Goal: Task Accomplishment & Management: Use online tool/utility

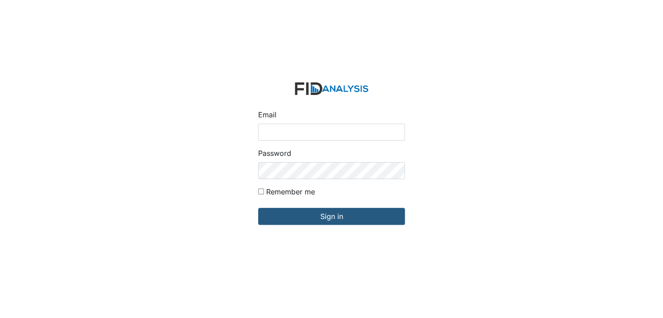
click at [286, 132] on input "Email" at bounding box center [331, 132] width 147 height 17
type input "[EMAIL_ADDRESS][DOMAIN_NAME]"
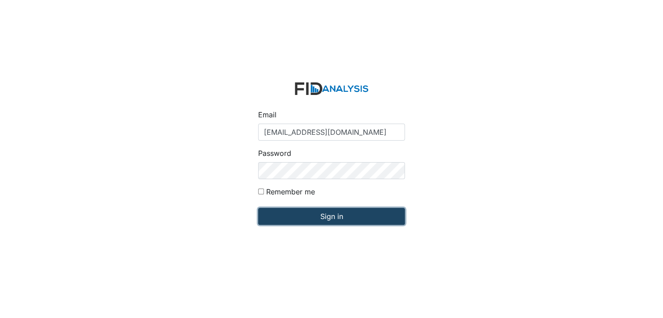
click at [349, 210] on input "Sign in" at bounding box center [331, 216] width 147 height 17
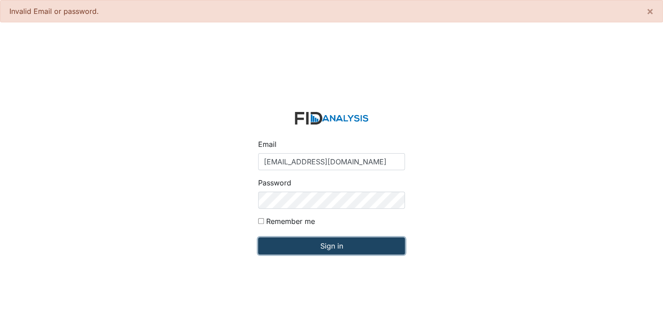
click at [334, 247] on input "Sign in" at bounding box center [331, 245] width 147 height 17
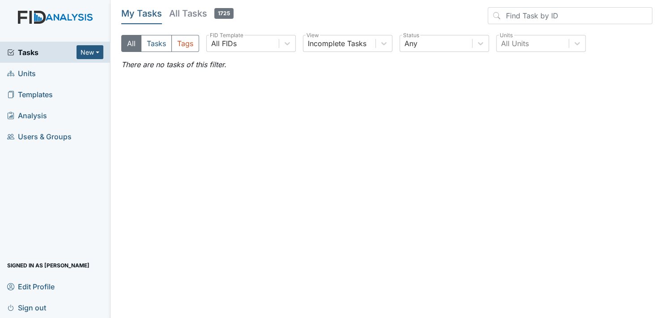
click at [36, 74] on link "Units" at bounding box center [55, 73] width 111 height 21
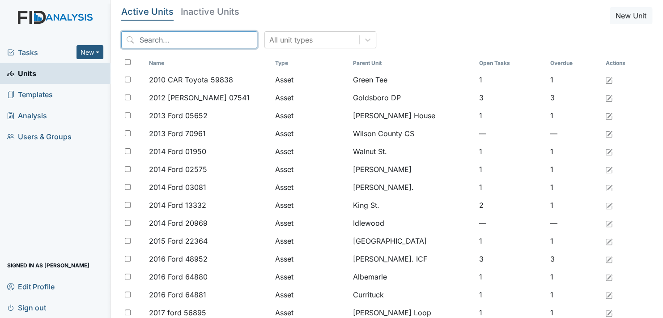
click at [157, 42] on input "search" at bounding box center [189, 39] width 136 height 17
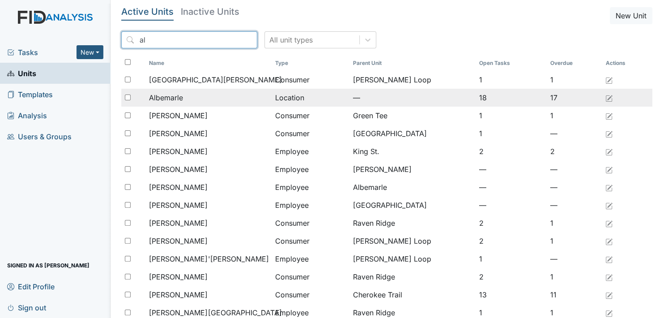
type input "al"
click at [163, 99] on span "Albemarle" at bounding box center [166, 97] width 34 height 11
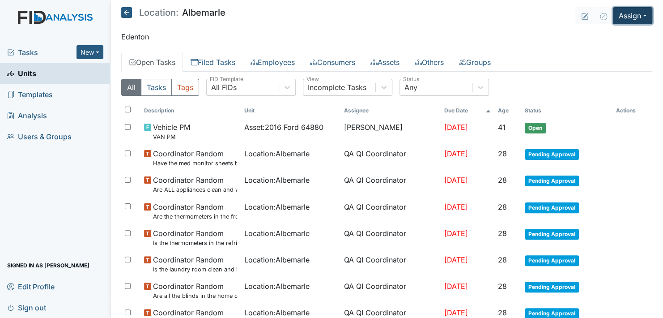
click at [635, 17] on button "Assign" at bounding box center [632, 15] width 39 height 17
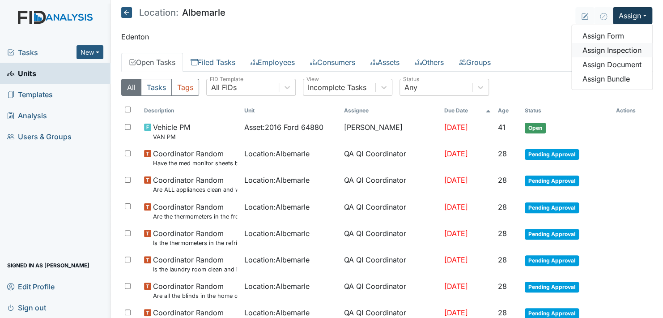
click at [626, 48] on link "Assign Inspection" at bounding box center [612, 50] width 81 height 14
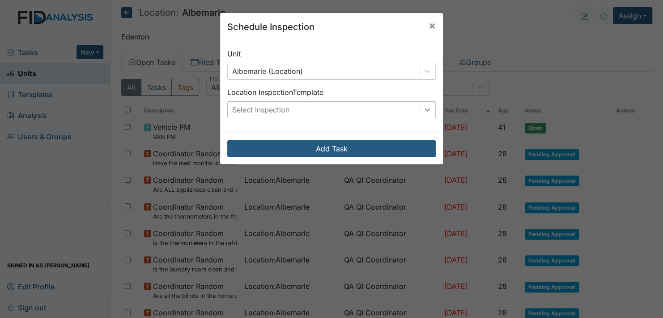
click at [425, 111] on icon at bounding box center [427, 109] width 5 height 3
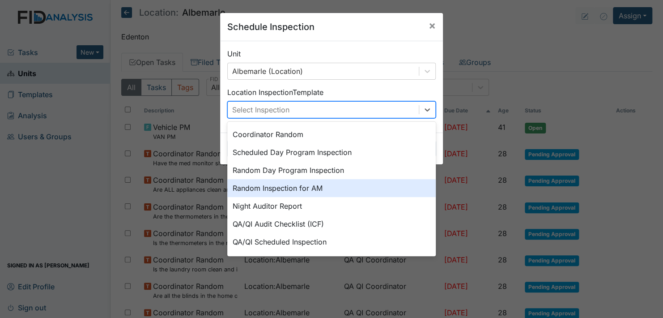
scroll to position [154, 0]
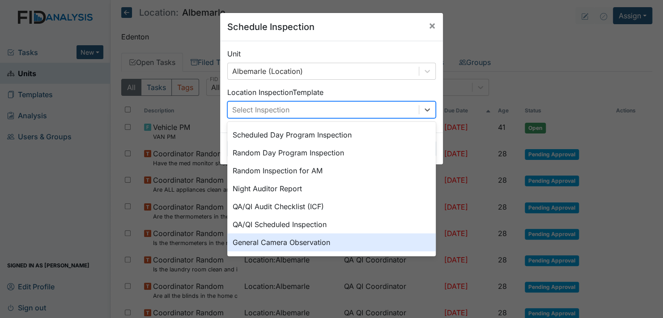
click at [303, 239] on div "General Camera Observation" at bounding box center [331, 242] width 209 height 18
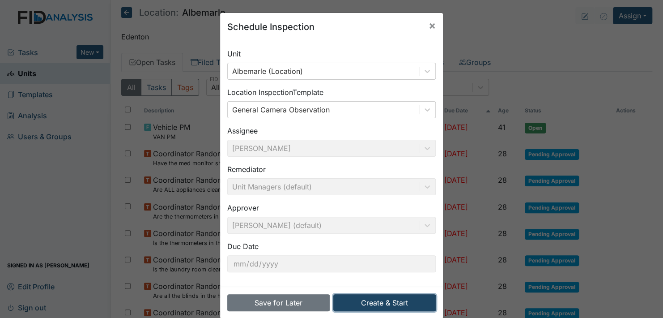
click at [370, 300] on button "Create & Start" at bounding box center [384, 302] width 102 height 17
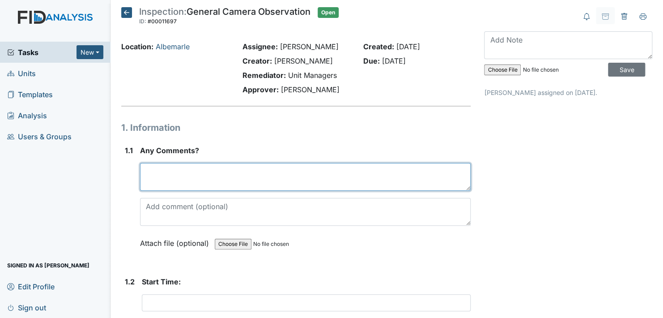
click at [178, 175] on textarea at bounding box center [305, 177] width 331 height 28
click at [156, 171] on textarea "NO comments" at bounding box center [305, 177] width 331 height 28
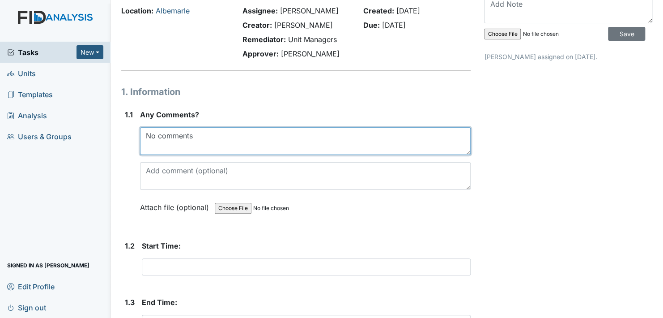
scroll to position [90, 0]
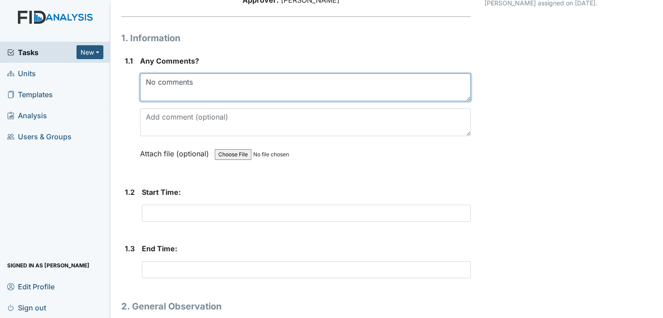
type textarea "No comments"
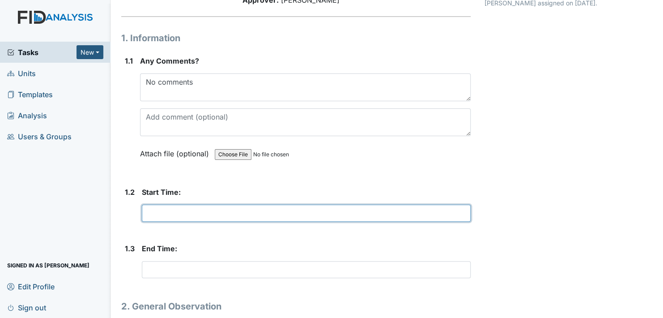
click at [182, 210] on input "text" at bounding box center [306, 213] width 329 height 17
type input "17:20"
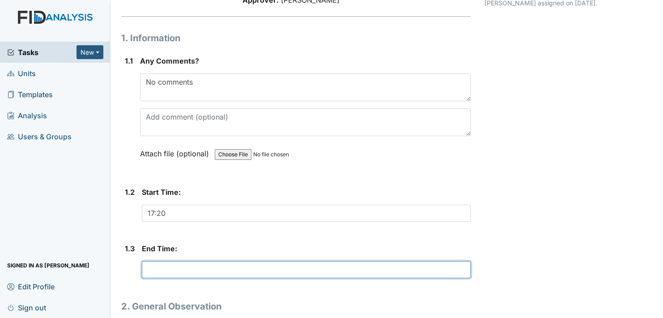
click at [171, 269] on input "text" at bounding box center [306, 269] width 329 height 17
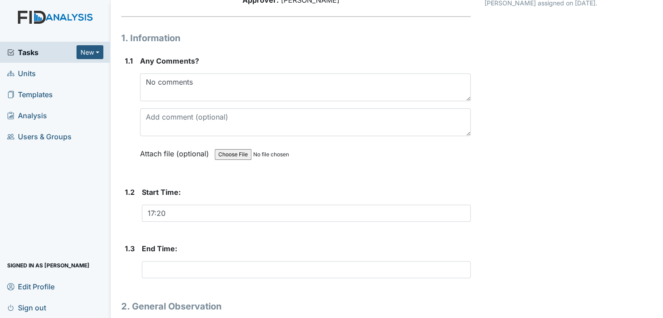
click at [572, 163] on div "Archive Task × Are you sure you want to archive this task? It will appear as in…" at bounding box center [569, 230] width 182 height 624
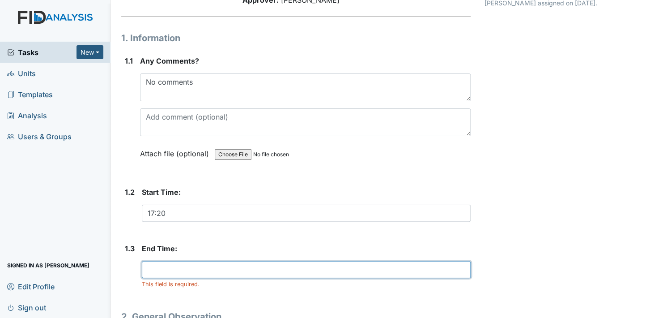
click at [162, 274] on input "text" at bounding box center [306, 269] width 329 height 17
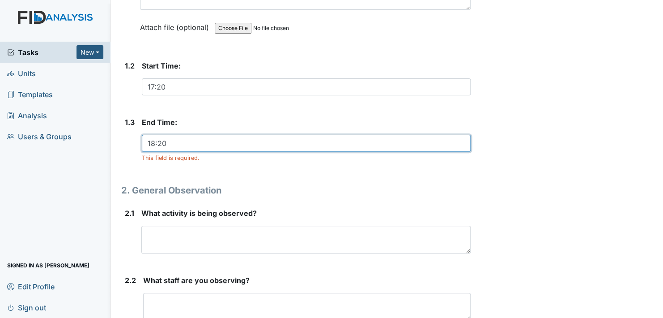
scroll to position [224, 0]
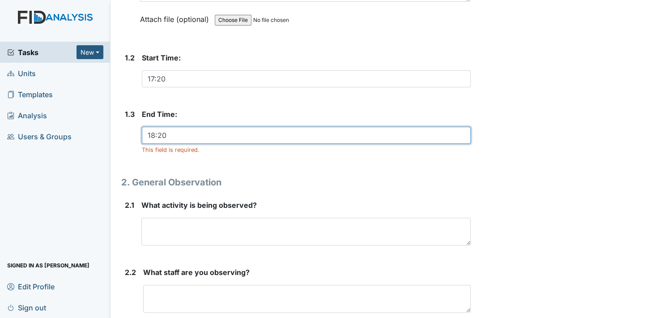
type input "18:20"
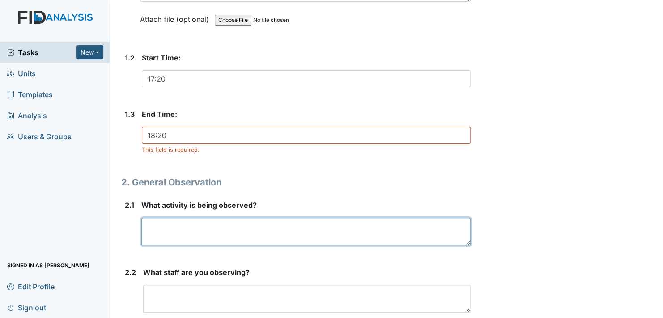
click at [168, 234] on textarea at bounding box center [305, 232] width 329 height 28
type textarea "S"
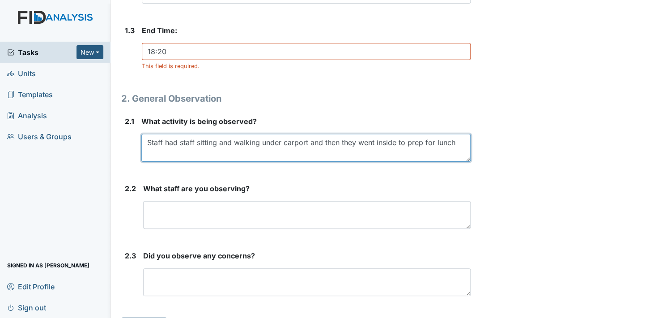
scroll to position [313, 0]
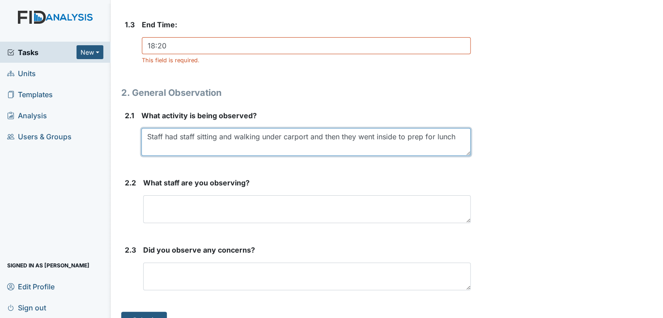
type textarea "Staff had staff sitting and walking under carport and then they went inside to …"
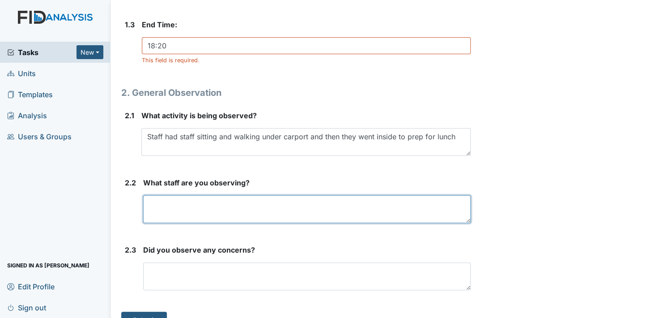
click at [179, 211] on textarea at bounding box center [307, 209] width 328 height 28
type textarea "Carolyn, Natilie, Maliyah"
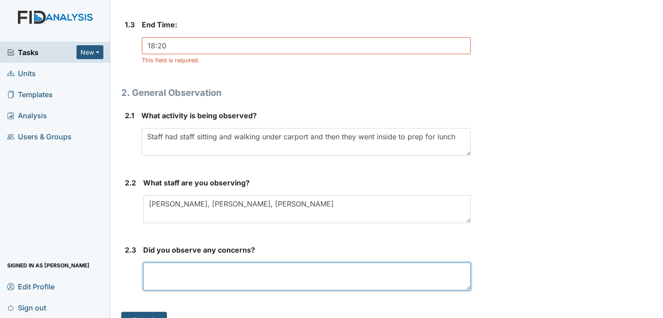
click at [172, 282] on textarea at bounding box center [307, 276] width 328 height 28
type textarea "n"
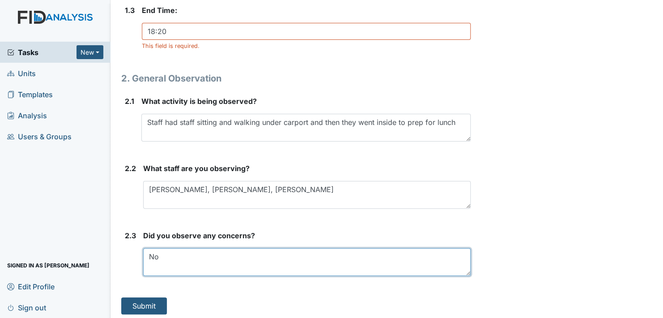
scroll to position [329, 0]
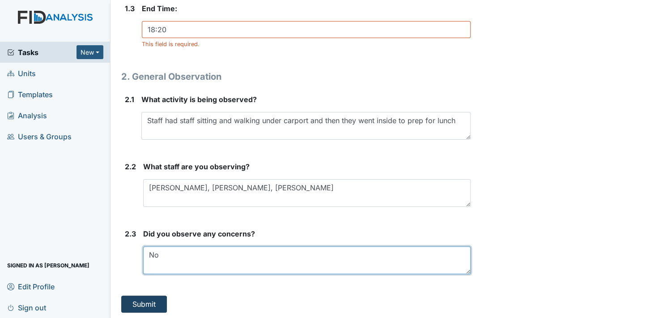
type textarea "No"
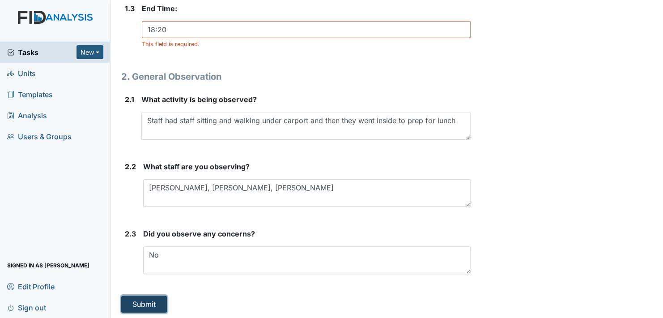
click at [138, 299] on button "Submit" at bounding box center [144, 303] width 46 height 17
